Goal: Transaction & Acquisition: Purchase product/service

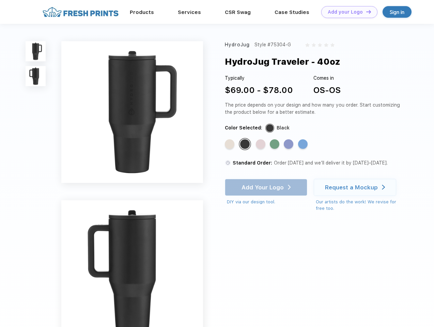
click at [347, 12] on link "Add your Logo Design Tool" at bounding box center [349, 12] width 56 height 12
click at [0, 0] on div "Design Tool" at bounding box center [0, 0] width 0 height 0
click at [366, 12] on link "Add your Logo Design Tool" at bounding box center [349, 12] width 56 height 12
click at [36, 51] on img at bounding box center [36, 51] width 20 height 20
click at [36, 76] on img at bounding box center [36, 76] width 20 height 20
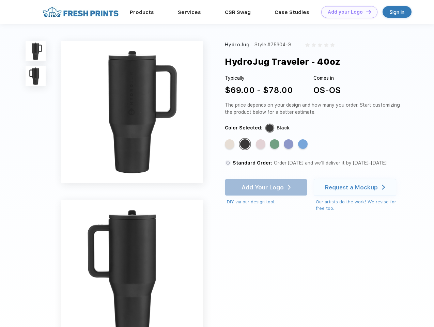
click at [230, 145] on div "Standard Color" at bounding box center [230, 144] width 10 height 10
click at [246, 145] on div "Standard Color" at bounding box center [245, 144] width 10 height 10
click at [261, 145] on div "Standard Color" at bounding box center [261, 144] width 10 height 10
click at [275, 145] on div "Standard Color" at bounding box center [275, 144] width 10 height 10
click at [289, 145] on div "Standard Color" at bounding box center [289, 144] width 10 height 10
